Goal: Check status: Check status

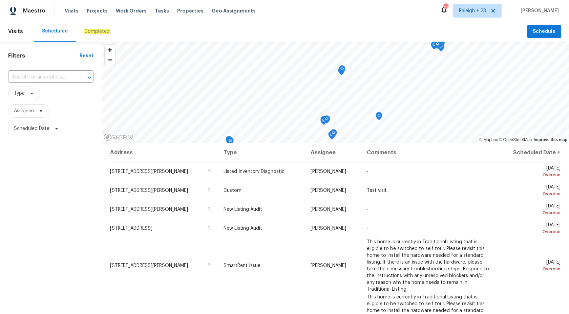
click at [33, 15] on div "Maestro" at bounding box center [22, 11] width 45 height 14
click at [95, 31] on em "Completed" at bounding box center [97, 31] width 26 height 5
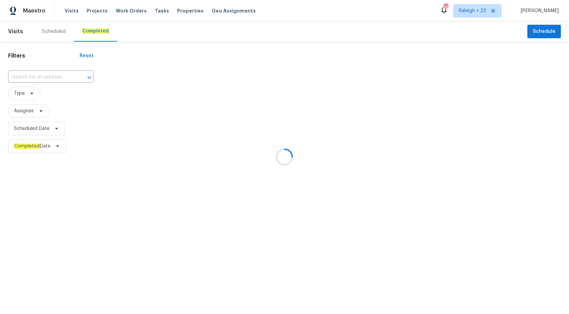
click at [26, 85] on div at bounding box center [284, 157] width 569 height 314
click at [31, 78] on div at bounding box center [284, 157] width 569 height 314
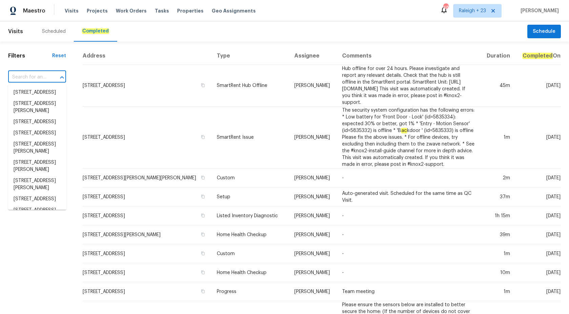
click at [22, 76] on input "text" at bounding box center [27, 77] width 39 height 10
paste input "53044 Ruann Dr, Shelby Township, MI 48316"
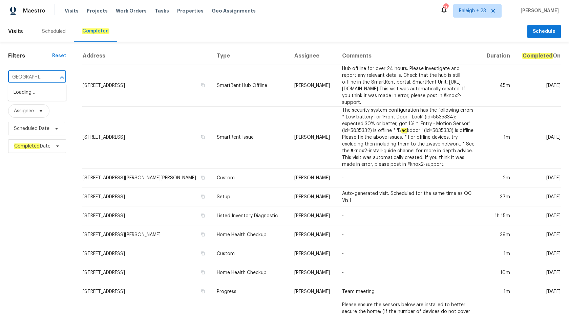
scroll to position [0, 1]
type input "53044 Ruann Dr"
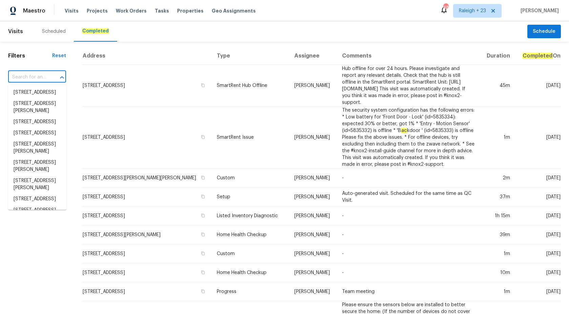
scroll to position [0, 0]
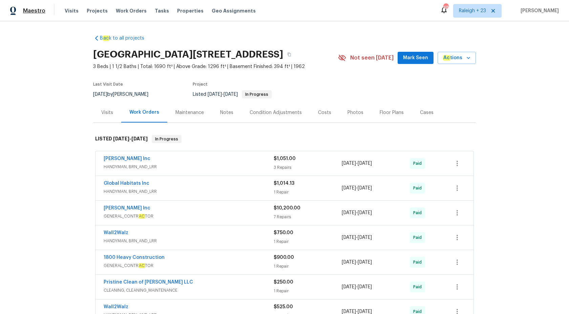
click at [33, 8] on span "Maestro" at bounding box center [34, 10] width 22 height 7
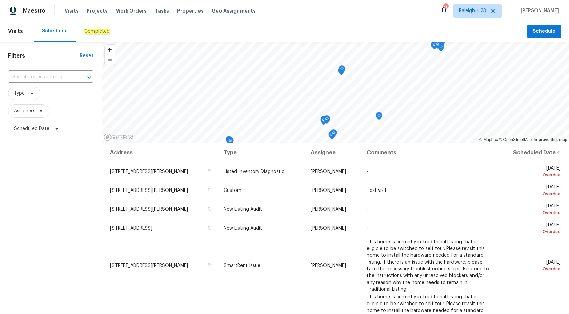
click at [38, 12] on span "Maestro" at bounding box center [34, 10] width 22 height 7
click at [87, 36] on div "Completed" at bounding box center [97, 31] width 42 height 20
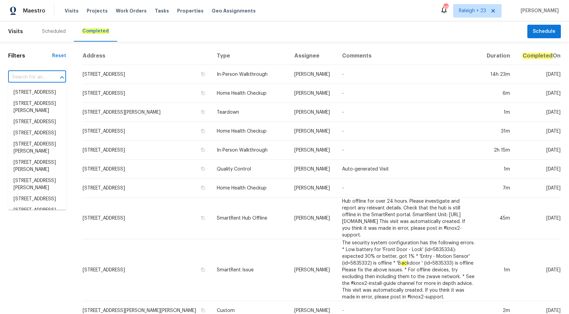
click at [28, 75] on input "text" at bounding box center [27, 77] width 39 height 10
paste input "4925 N 73rd St, Scottsdale, AZ 85251"
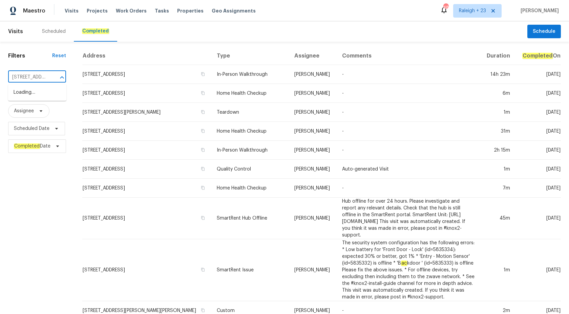
scroll to position [0, 47]
type input "4925 N 73rd St, Scottsdale, AZ 85251"
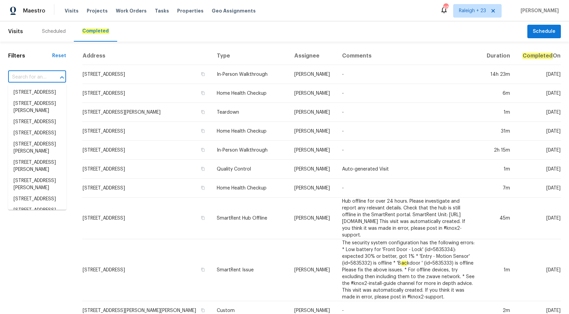
scroll to position [0, 0]
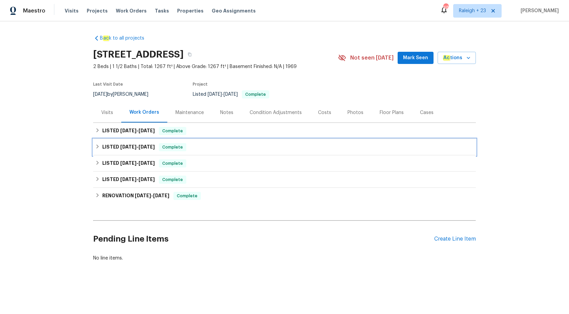
click at [152, 147] on span "[DATE]" at bounding box center [147, 147] width 16 height 5
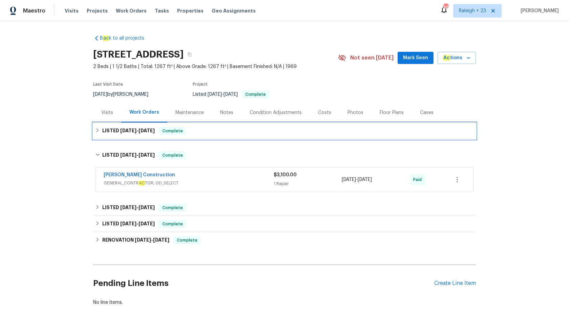
click at [166, 130] on span "Complete" at bounding box center [173, 131] width 26 height 7
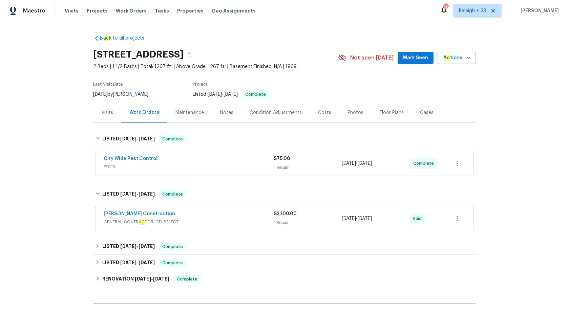
click at [236, 165] on span "PESTS" at bounding box center [189, 167] width 170 height 7
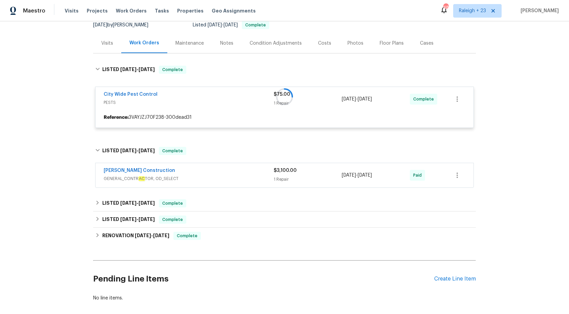
scroll to position [95, 0]
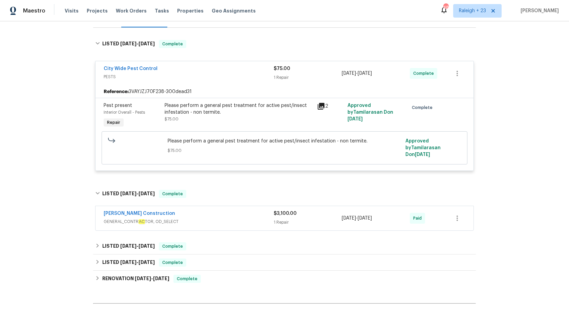
click at [234, 151] on div "B ac k to all projects [STREET_ADDRESS] 2 Beds | 1 1/2 Baths | Total: 1267 ft² …" at bounding box center [284, 142] width 383 height 416
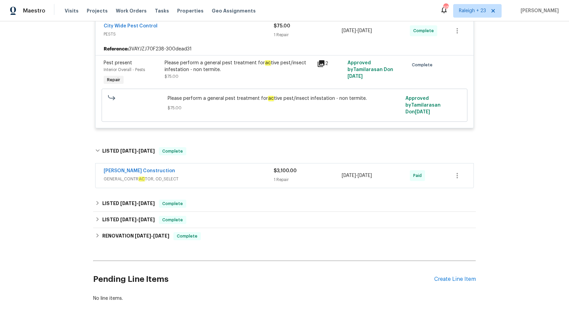
click at [232, 178] on span "GENERAL_CONTR AC TOR, OD_SELECT" at bounding box center [189, 179] width 170 height 7
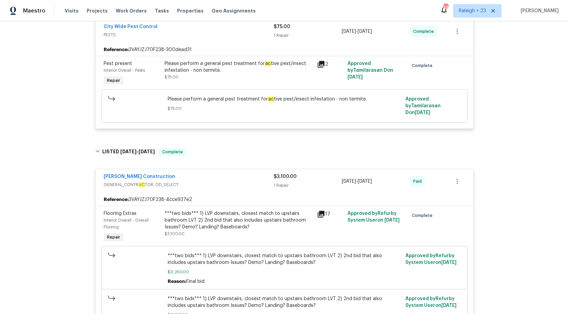
scroll to position [125, 0]
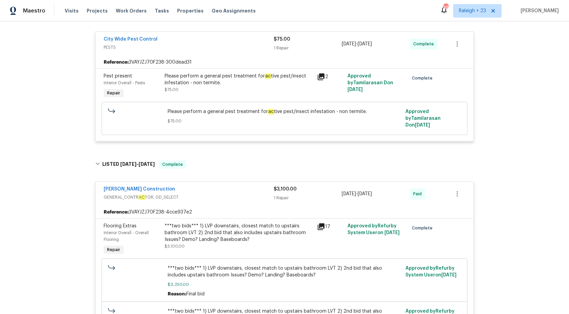
click at [243, 84] on div "Please perform a general pest treatment for ac tive pest/insect infestation - n…" at bounding box center [239, 80] width 148 height 14
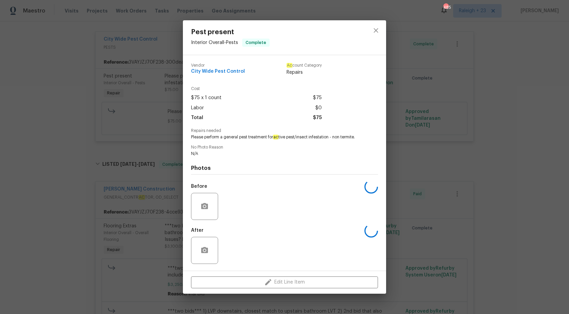
click at [251, 71] on div "Vendor City Wide Pest Control Ac count Category Repairs" at bounding box center [256, 69] width 131 height 13
copy span "City Wide Pest Control"
click at [457, 134] on div "Pest present Interior Overall - Pests Complete Vendor City Wide Pest Control Ac…" at bounding box center [284, 157] width 569 height 314
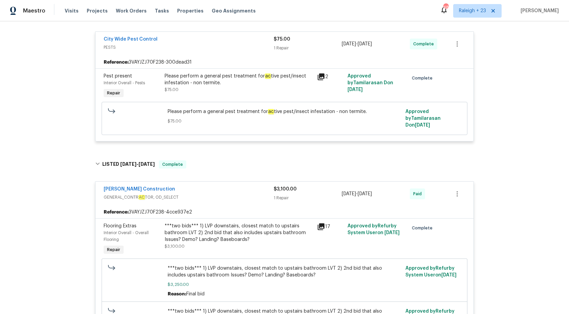
click at [236, 76] on div "Please perform a general pest treatment for ac tive pest/insect infestation - n…" at bounding box center [239, 80] width 148 height 14
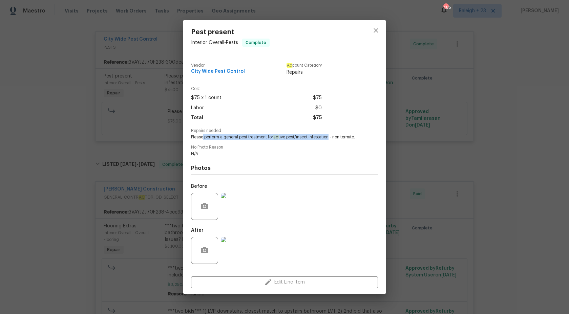
drag, startPoint x: 203, startPoint y: 138, endPoint x: 330, endPoint y: 135, distance: 127.4
click at [330, 135] on span "Please perform a general pest treatment for ac tive pest/insect infestation - n…" at bounding box center [275, 137] width 168 height 6
copy span "perform a general pest treatment for ac tive pest/insect infestation"
click at [248, 71] on div "Vendor City Wide Pest Control Ac count Category Repairs" at bounding box center [256, 69] width 131 height 13
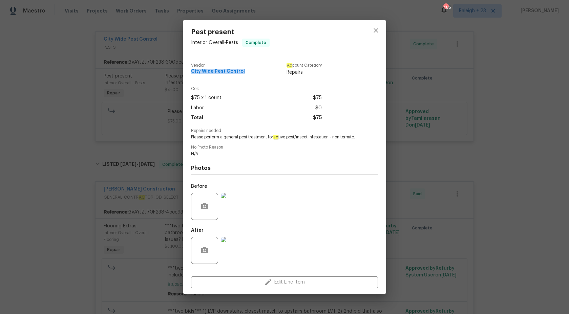
click at [248, 71] on div "Vendor City Wide Pest Control Ac count Category Repairs" at bounding box center [256, 69] width 131 height 13
copy span "City Wide Pest Control"
click at [486, 225] on div "Pest present Interior Overall - Pests Complete Vendor City Wide Pest Control Ac…" at bounding box center [284, 157] width 569 height 314
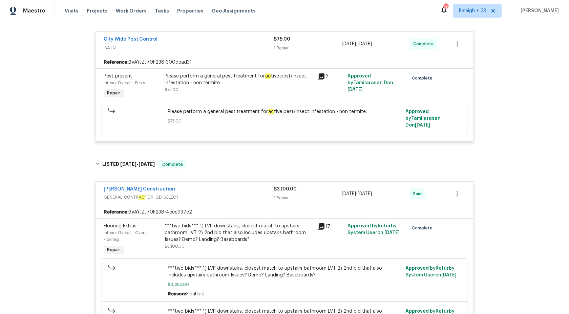
click at [34, 13] on span "Maestro" at bounding box center [34, 10] width 22 height 7
